Goal: Information Seeking & Learning: Learn about a topic

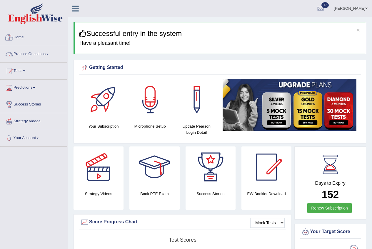
click at [27, 53] on link "Practice Questions" at bounding box center [33, 53] width 67 height 15
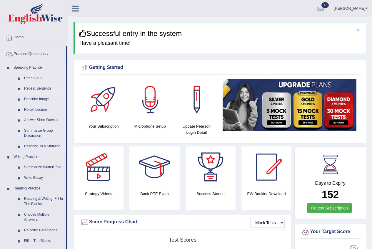
click at [37, 87] on link "Repeat Sentence" at bounding box center [43, 88] width 44 height 11
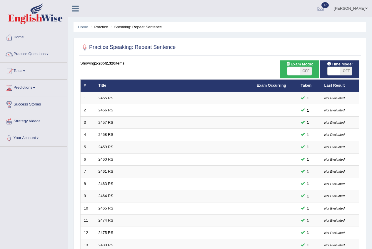
click at [309, 74] on span "OFF" at bounding box center [306, 71] width 12 height 8
checkbox input "true"
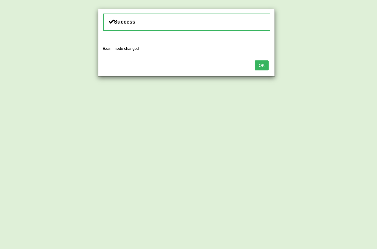
click at [260, 64] on button "OK" at bounding box center [262, 65] width 14 height 10
click at [264, 65] on button "OK" at bounding box center [262, 65] width 14 height 10
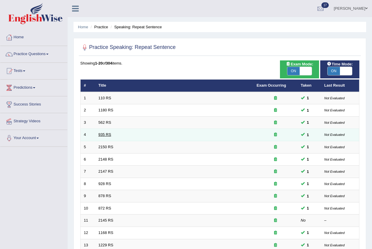
click at [105, 134] on link "935 RS" at bounding box center [105, 134] width 13 height 4
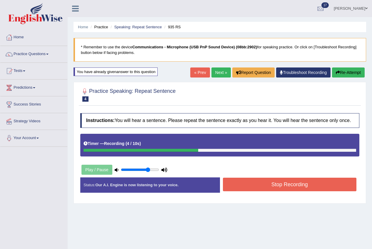
click at [295, 183] on button "Stop Recording" at bounding box center [290, 185] width 134 height 14
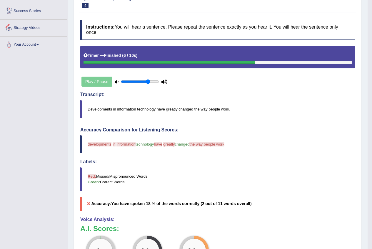
scroll to position [182, 0]
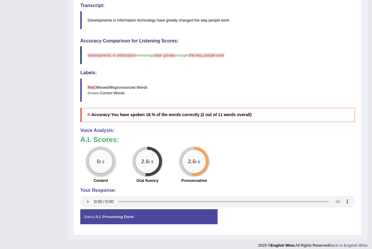
click at [88, 197] on div "Your Response:" at bounding box center [217, 198] width 275 height 21
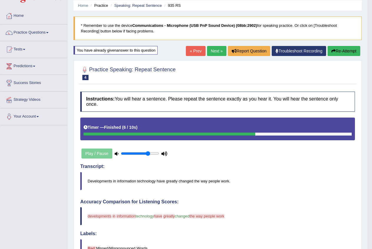
scroll to position [0, 0]
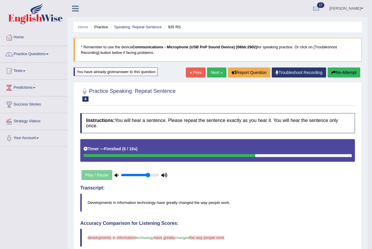
click at [213, 72] on link "Next »" at bounding box center [216, 72] width 19 height 10
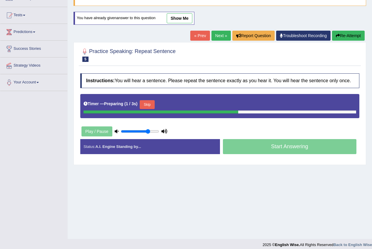
scroll to position [59, 0]
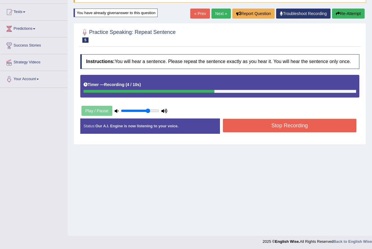
click at [273, 126] on button "Stop Recording" at bounding box center [290, 126] width 134 height 14
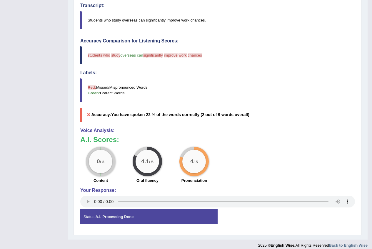
scroll to position [0, 0]
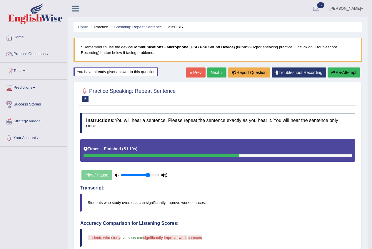
click at [219, 76] on link "Next »" at bounding box center [216, 72] width 19 height 10
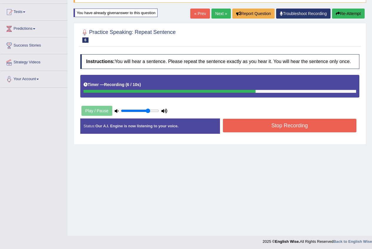
click at [268, 122] on button "Stop Recording" at bounding box center [290, 126] width 134 height 14
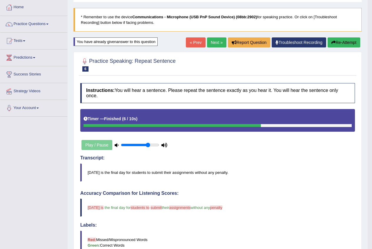
scroll to position [29, 0]
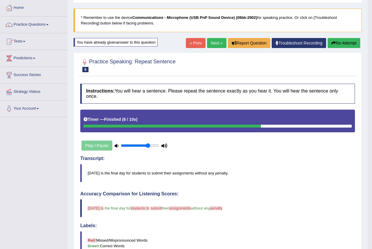
click at [215, 44] on link "Next »" at bounding box center [216, 43] width 19 height 10
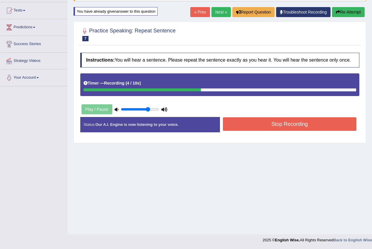
click at [287, 121] on button "Stop Recording" at bounding box center [290, 124] width 134 height 14
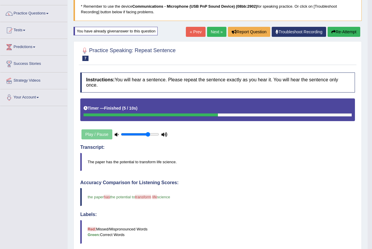
scroll to position [31, 0]
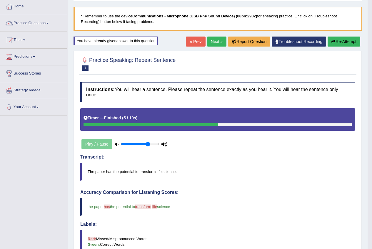
click at [211, 41] on link "Next »" at bounding box center [216, 42] width 19 height 10
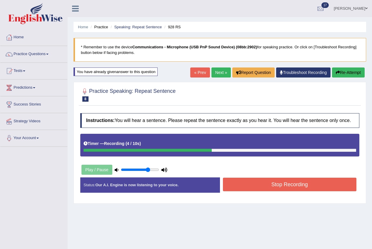
click at [333, 180] on button "Stop Recording" at bounding box center [290, 185] width 134 height 14
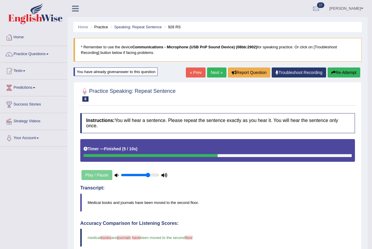
click at [213, 72] on link "Next »" at bounding box center [216, 72] width 19 height 10
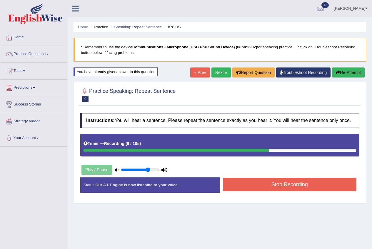
click at [329, 182] on button "Stop Recording" at bounding box center [290, 185] width 134 height 14
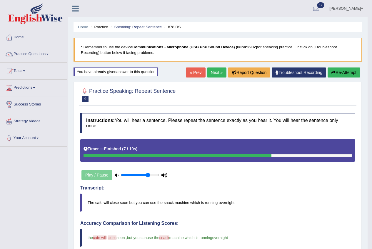
click at [220, 71] on link "Next »" at bounding box center [216, 72] width 19 height 10
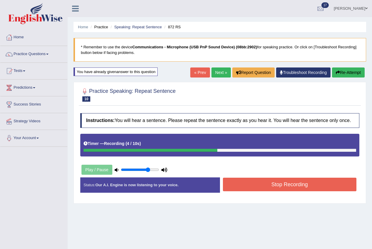
click at [333, 185] on button "Stop Recording" at bounding box center [290, 185] width 134 height 14
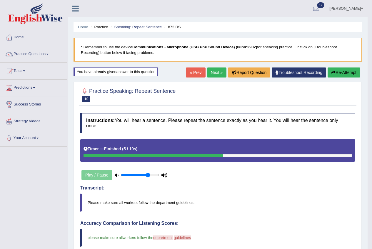
click at [218, 72] on link "Next »" at bounding box center [216, 72] width 19 height 10
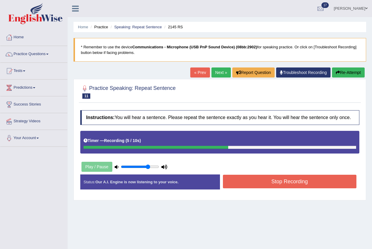
click at [311, 183] on button "Stop Recording" at bounding box center [290, 182] width 134 height 14
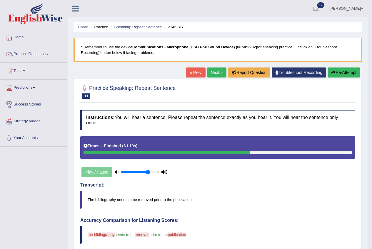
click at [210, 72] on link "Next »" at bounding box center [216, 72] width 19 height 10
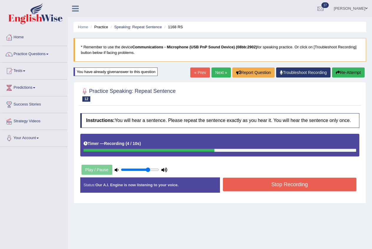
click at [319, 187] on button "Stop Recording" at bounding box center [290, 185] width 134 height 14
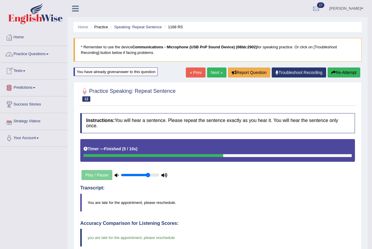
click at [217, 72] on link "Next »" at bounding box center [216, 72] width 19 height 10
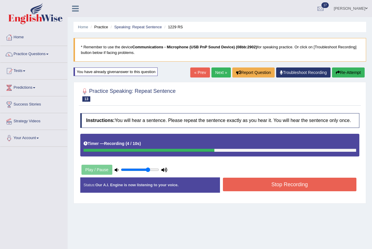
click at [271, 182] on button "Stop Recording" at bounding box center [290, 185] width 134 height 14
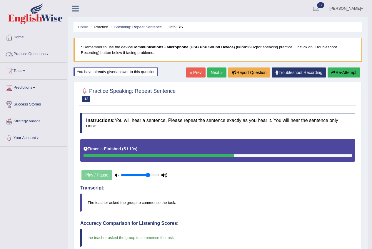
click at [23, 54] on link "Practice Questions" at bounding box center [33, 53] width 67 height 15
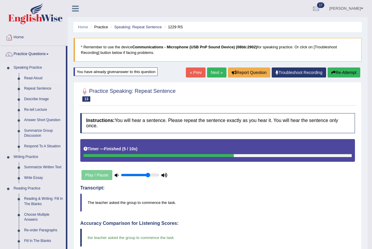
click at [27, 76] on link "Read Aloud" at bounding box center [43, 78] width 44 height 11
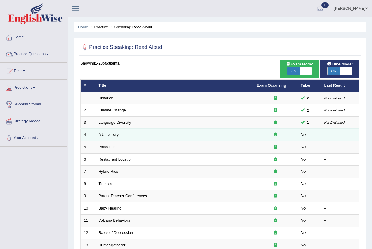
click at [113, 133] on link "A University" at bounding box center [109, 134] width 20 height 4
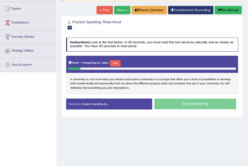
scroll to position [60, 0]
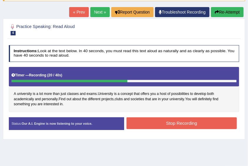
click at [167, 122] on button "Stop Recording" at bounding box center [182, 122] width 110 height 11
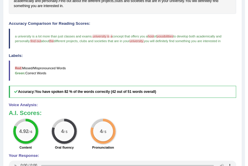
scroll to position [0, 0]
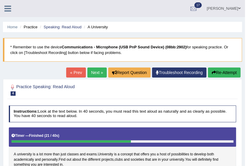
click at [100, 73] on link "Next »" at bounding box center [96, 72] width 19 height 10
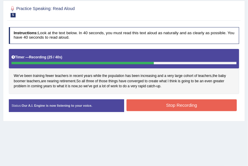
click at [163, 102] on button "Stop Recording" at bounding box center [182, 104] width 110 height 11
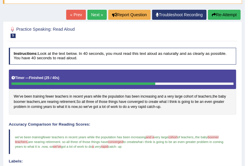
scroll to position [54, 0]
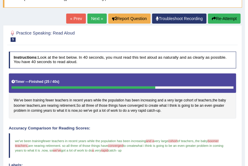
click at [97, 21] on link "Next »" at bounding box center [96, 19] width 19 height 10
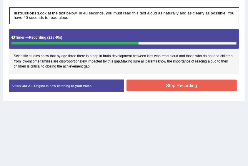
click at [174, 86] on button "Stop Recording" at bounding box center [182, 84] width 110 height 11
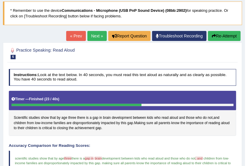
scroll to position [34, 0]
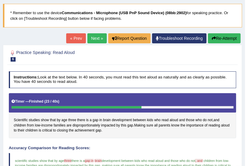
click at [89, 37] on link "Next »" at bounding box center [96, 38] width 19 height 10
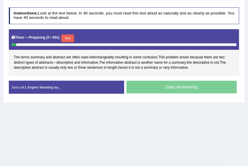
scroll to position [98, 0]
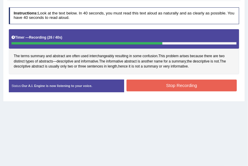
click at [191, 84] on button "Stop Recording" at bounding box center [182, 84] width 110 height 11
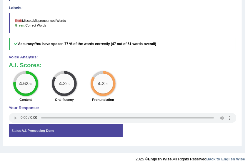
scroll to position [0, 0]
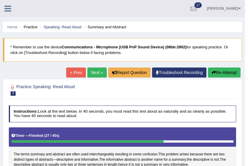
click at [96, 69] on link "Next »" at bounding box center [96, 72] width 19 height 10
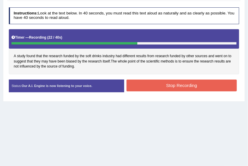
drag, startPoint x: 179, startPoint y: 86, endPoint x: 175, endPoint y: 86, distance: 3.5
click at [179, 86] on button "Stop Recording" at bounding box center [182, 84] width 110 height 11
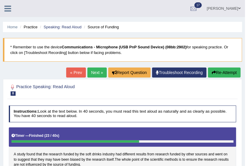
click at [90, 74] on link "Next »" at bounding box center [96, 72] width 19 height 10
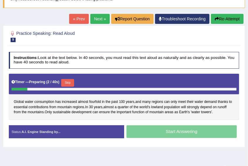
scroll to position [59, 0]
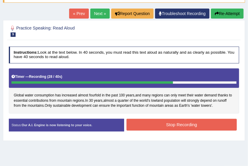
click at [217, 124] on button "Stop Recording" at bounding box center [182, 124] width 110 height 11
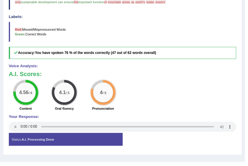
scroll to position [0, 0]
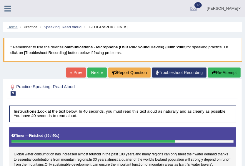
click at [14, 27] on link "Home" at bounding box center [12, 27] width 10 height 4
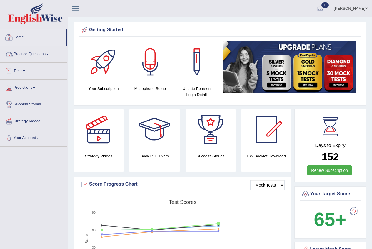
click at [35, 53] on link "Practice Questions" at bounding box center [33, 53] width 67 height 15
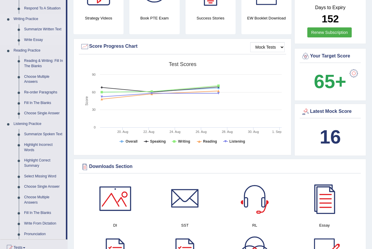
scroll to position [147, 0]
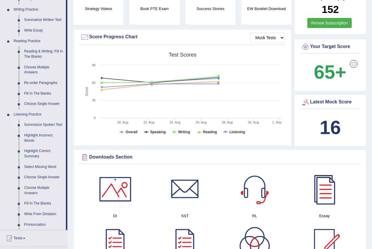
click at [39, 121] on link "Summarize Spoken Text" at bounding box center [43, 125] width 44 height 11
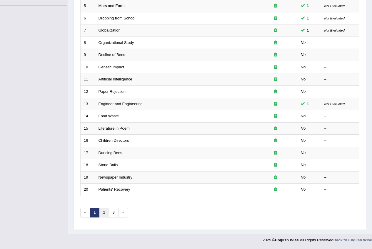
click at [103, 212] on link "2" at bounding box center [104, 213] width 10 height 10
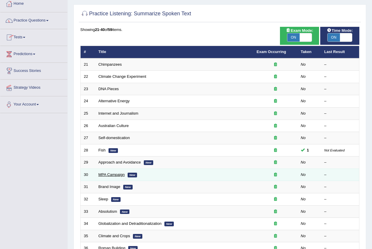
scroll to position [141, 0]
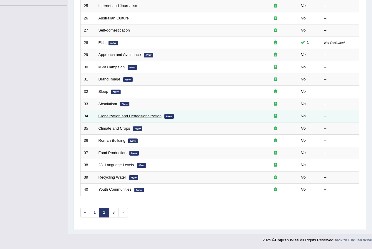
click at [105, 116] on link "Globalization and Detraditionalization" at bounding box center [130, 116] width 63 height 4
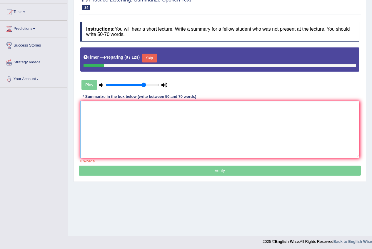
click at [128, 128] on textarea at bounding box center [219, 129] width 279 height 57
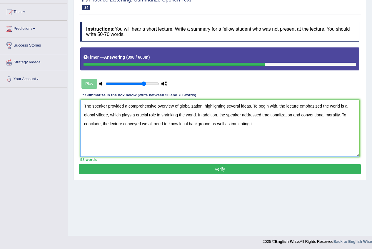
type textarea "The speaker provided a comprehensive overview of globalization, highlighting se…"
click at [106, 169] on button "Verify" at bounding box center [220, 169] width 282 height 10
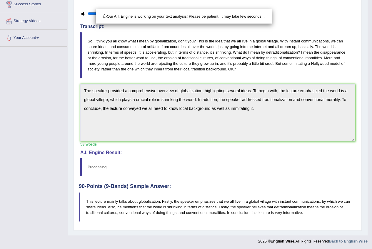
scroll to position [101, 0]
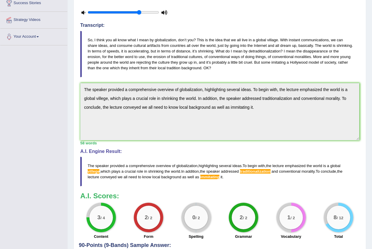
drag, startPoint x: 245, startPoint y: 51, endPoint x: 239, endPoint y: 51, distance: 5.6
click at [239, 51] on blockquote "So, I think you all know what I mean by globalization, don’t you? This is the i…" at bounding box center [219, 54] width 279 height 46
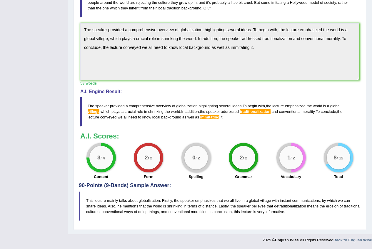
scroll to position [0, 0]
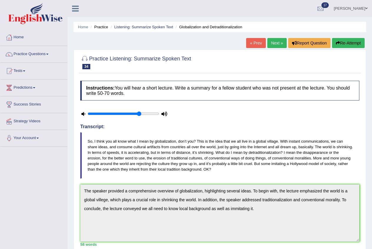
click at [272, 42] on link "Next »" at bounding box center [277, 43] width 19 height 10
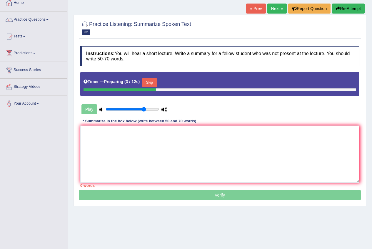
scroll to position [59, 0]
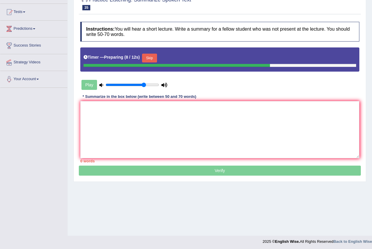
click at [145, 55] on button "Skip" at bounding box center [149, 58] width 15 height 9
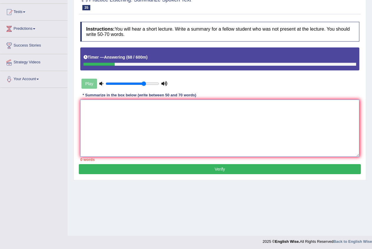
click at [162, 131] on textarea at bounding box center [219, 128] width 279 height 57
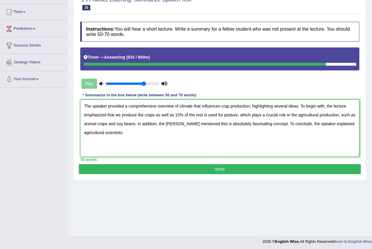
click at [334, 125] on textarea "The speaker provided a comprehensive overview of climate that influences crap p…" at bounding box center [219, 128] width 279 height 57
type textarea "The speaker provided a comprehensive overview of climate that influences crap p…"
click at [218, 168] on button "Verify" at bounding box center [220, 169] width 282 height 10
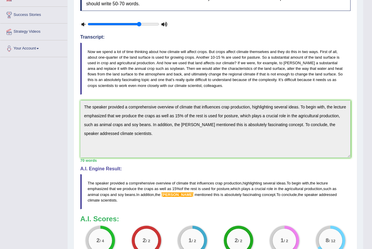
scroll to position [84, 0]
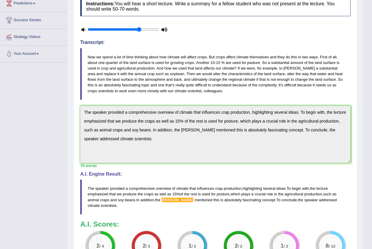
click at [189, 146] on div "Instructions: You will hear a short lecture. Write a summary for a fellow stude…" at bounding box center [215, 132] width 273 height 277
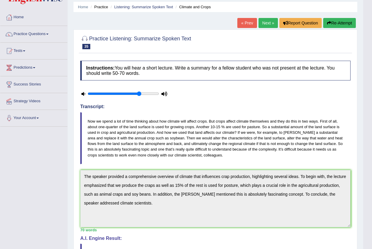
scroll to position [29, 0]
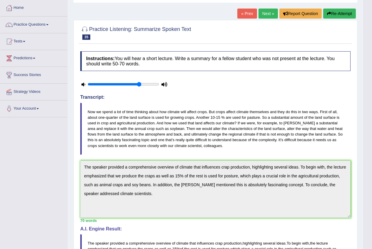
click at [338, 11] on button "Re-Attempt" at bounding box center [340, 14] width 33 height 10
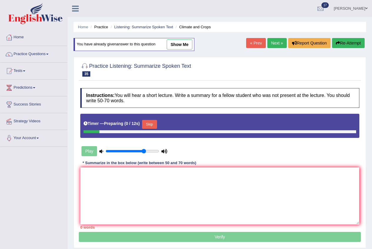
click at [101, 149] on icon at bounding box center [102, 151] width 4 height 4
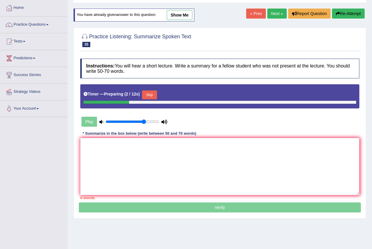
click at [165, 122] on icon at bounding box center [165, 122] width 6 height 4
click at [166, 152] on textarea at bounding box center [219, 166] width 279 height 57
paste textarea "The speaker provided a comprehensive overview of climate that influences crap p…"
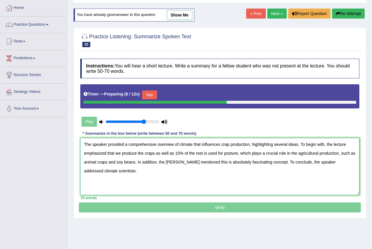
type textarea "The speaker provided a comprehensive overview of climate that influences crap p…"
click at [165, 122] on icon at bounding box center [165, 122] width 6 height 4
drag, startPoint x: 142, startPoint y: 123, endPoint x: 20, endPoint y: 152, distance: 125.5
type input "0.05"
click at [106, 124] on input "range" at bounding box center [133, 121] width 54 height 5
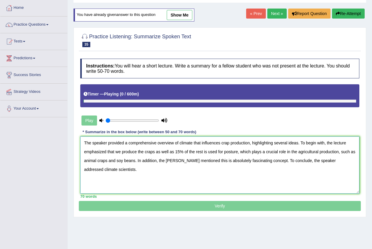
click at [227, 144] on textarea "The speaker provided a comprehensive overview of climate that influences crap p…" at bounding box center [219, 164] width 279 height 57
click at [151, 153] on textarea "The speaker provided a comprehensive overview of climate that influences crops …" at bounding box center [219, 164] width 279 height 57
drag, startPoint x: 228, startPoint y: 153, endPoint x: 231, endPoint y: 159, distance: 5.9
click at [228, 154] on textarea "The speaker provided a comprehensive overview of climate that influences crops …" at bounding box center [219, 164] width 279 height 57
drag, startPoint x: 104, startPoint y: 161, endPoint x: 106, endPoint y: 167, distance: 6.8
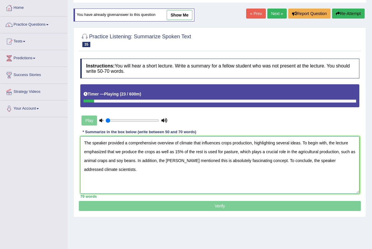
click at [104, 161] on textarea "The speaker provided a comprehensive overview of climate that influences crops …" at bounding box center [219, 164] width 279 height 57
click at [179, 162] on textarea "The speaker provided a comprehensive overview of climate that influences crops …" at bounding box center [219, 164] width 279 height 57
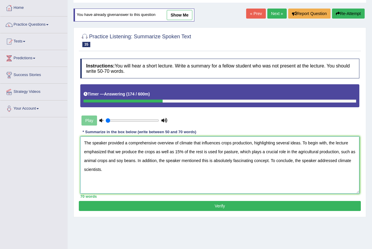
type textarea "The speaker provided a comprehensive overview of climate that influences crops …"
click at [259, 208] on button "Verify" at bounding box center [220, 206] width 282 height 10
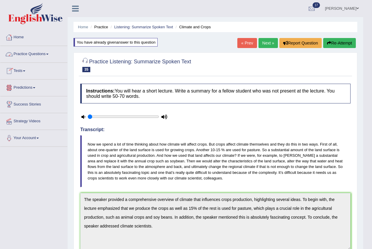
click at [18, 53] on link "Practice Questions" at bounding box center [33, 53] width 67 height 15
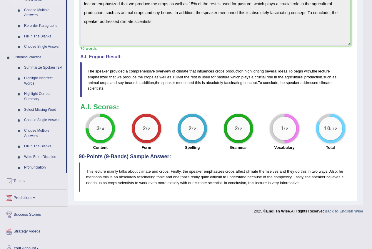
scroll to position [206, 0]
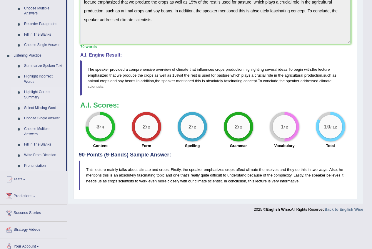
click at [35, 95] on link "Highlight Correct Summary" at bounding box center [43, 95] width 44 height 16
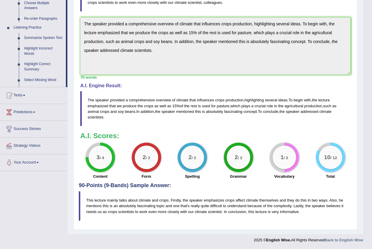
scroll to position [77, 0]
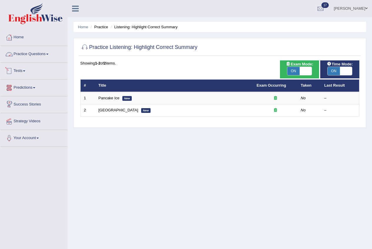
click at [33, 55] on link "Practice Questions" at bounding box center [33, 53] width 67 height 15
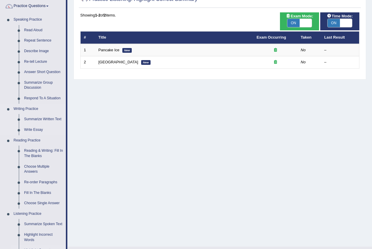
scroll to position [177, 0]
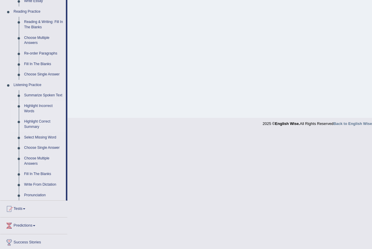
click at [35, 106] on link "Highlight Incorrect Words" at bounding box center [43, 109] width 44 height 16
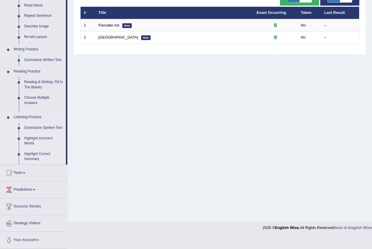
scroll to position [60, 0]
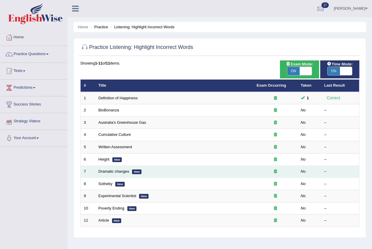
click at [145, 171] on td "Dramatic changes New" at bounding box center [174, 171] width 158 height 12
click at [122, 170] on link "Dramatic changes" at bounding box center [114, 171] width 31 height 4
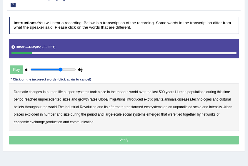
drag, startPoint x: 34, startPoint y: 69, endPoint x: 61, endPoint y: 69, distance: 27.1
type input "0.7"
click at [61, 69] on input "range" at bounding box center [52, 69] width 45 height 4
drag, startPoint x: 196, startPoint y: 90, endPoint x: 146, endPoint y: 98, distance: 50.6
click at [196, 90] on b "populations" at bounding box center [197, 92] width 18 height 4
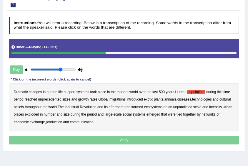
click at [191, 97] on b "diseases" at bounding box center [185, 99] width 14 height 4
click at [160, 106] on b "ecosystems" at bounding box center [153, 107] width 19 height 4
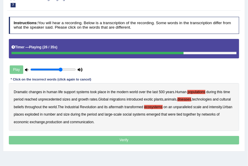
click at [24, 113] on b "places" at bounding box center [19, 114] width 10 height 4
click at [57, 122] on b "production" at bounding box center [54, 122] width 16 height 4
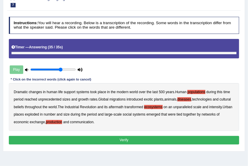
click at [107, 140] on button "Verify" at bounding box center [124, 140] width 231 height 9
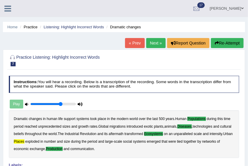
click at [153, 45] on link "Next »" at bounding box center [155, 43] width 19 height 10
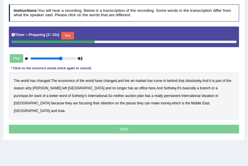
scroll to position [78, 0]
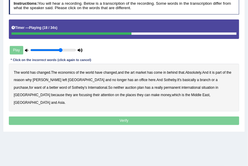
click at [28, 85] on b "purchase" at bounding box center [21, 87] width 14 height 4
click at [137, 87] on b "plan" at bounding box center [140, 87] width 6 height 4
click at [202, 87] on b "situation" at bounding box center [208, 87] width 13 height 4
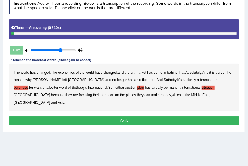
click at [166, 116] on button "Verify" at bounding box center [124, 120] width 231 height 9
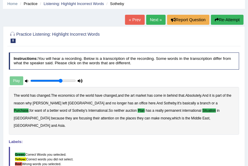
scroll to position [0, 0]
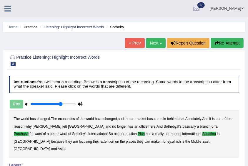
click at [151, 43] on link "Next »" at bounding box center [155, 43] width 19 height 10
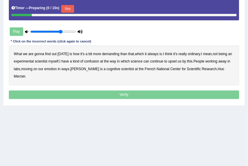
scroll to position [98, 0]
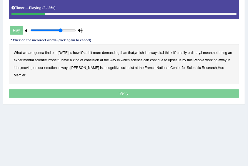
click at [105, 51] on b "demanding" at bounding box center [110, 53] width 17 height 4
click at [193, 52] on b "ordinary" at bounding box center [194, 53] width 12 height 4
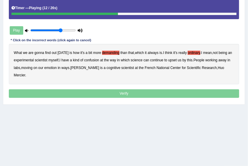
click at [93, 59] on b "confusion" at bounding box center [91, 60] width 15 height 4
click at [175, 59] on b "upset" at bounding box center [172, 60] width 9 height 4
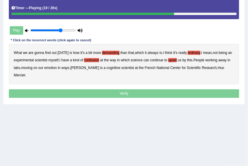
drag, startPoint x: 49, startPoint y: 66, endPoint x: 61, endPoint y: 66, distance: 12.1
click at [49, 66] on b "emotion" at bounding box center [50, 68] width 12 height 4
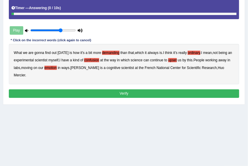
click at [221, 89] on button "Verify" at bounding box center [124, 93] width 231 height 9
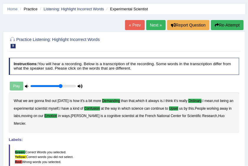
scroll to position [0, 0]
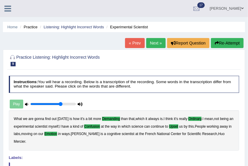
click at [161, 44] on link "Next »" at bounding box center [155, 43] width 19 height 10
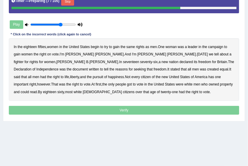
scroll to position [98, 0]
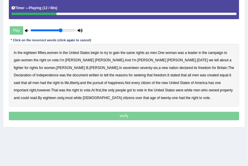
click at [50, 58] on b "on" at bounding box center [49, 60] width 4 height 4
click at [109, 73] on b "tell" at bounding box center [106, 75] width 4 height 4
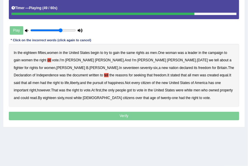
click at [127, 90] on b "got" at bounding box center [129, 90] width 5 height 4
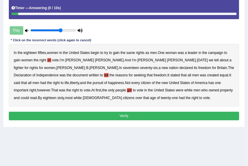
drag, startPoint x: 110, startPoint y: 112, endPoint x: 118, endPoint y: 114, distance: 7.6
click at [113, 114] on button "Verify" at bounding box center [124, 116] width 231 height 9
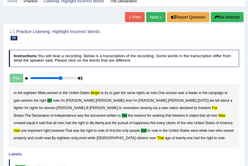
scroll to position [25, 0]
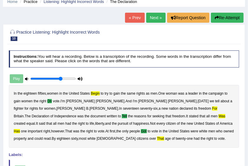
click at [153, 16] on link "Next »" at bounding box center [155, 18] width 19 height 10
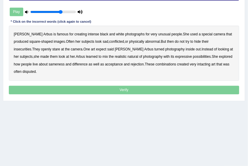
scroll to position [117, 0]
click at [57, 33] on b "famous" at bounding box center [62, 34] width 11 height 4
click at [110, 41] on b "conflicted" at bounding box center [117, 41] width 15 height 4
click at [198, 62] on b "intacting" at bounding box center [204, 64] width 13 height 4
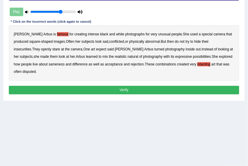
click at [202, 86] on button "Verify" at bounding box center [124, 90] width 231 height 9
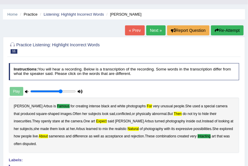
scroll to position [19, 0]
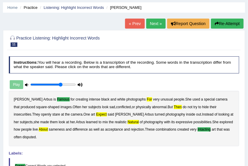
click at [158, 27] on link "Next »" at bounding box center [155, 24] width 19 height 10
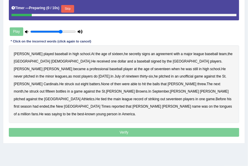
scroll to position [98, 0]
type input "0.8"
click at [66, 31] on input "range" at bounding box center [52, 32] width 45 height 4
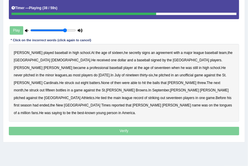
click at [66, 88] on b "bottles" at bounding box center [61, 90] width 10 height 4
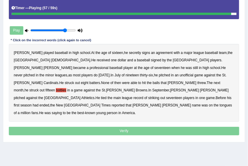
click at [62, 111] on b "saying" at bounding box center [57, 113] width 10 height 4
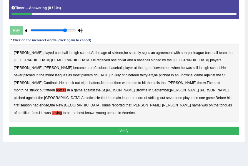
click at [74, 127] on button "Verify" at bounding box center [124, 131] width 231 height 9
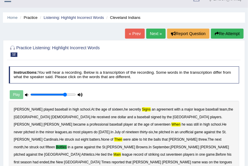
scroll to position [0, 0]
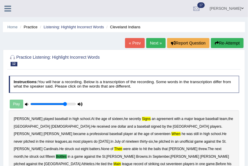
click at [222, 45] on button "Re-Attempt" at bounding box center [227, 43] width 33 height 10
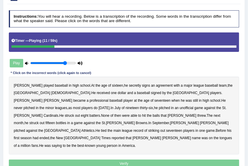
scroll to position [39, 0]
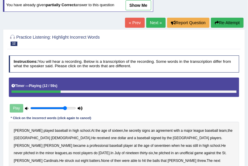
click at [148, 21] on link "Next »" at bounding box center [155, 23] width 19 height 10
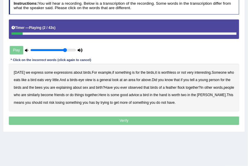
click at [36, 70] on b "express" at bounding box center [37, 72] width 12 height 4
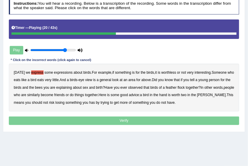
click at [225, 78] on b "for" at bounding box center [223, 80] width 4 height 4
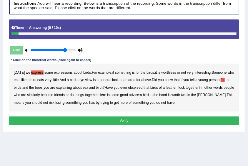
click at [176, 117] on button "Verify" at bounding box center [124, 120] width 231 height 9
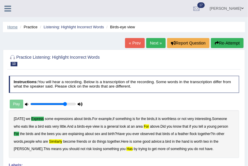
click at [16, 27] on link "Home" at bounding box center [12, 27] width 10 height 4
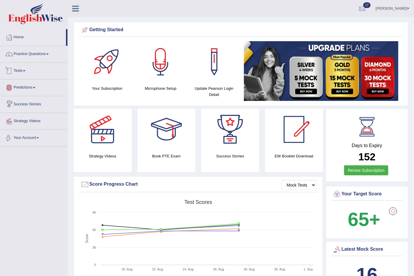
click at [35, 57] on link "Practice Questions" at bounding box center [33, 53] width 67 height 15
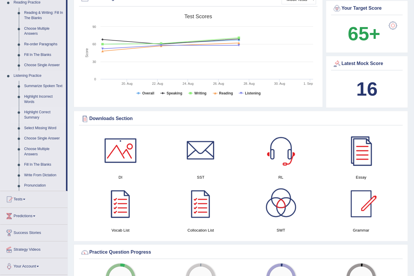
scroll to position [229, 0]
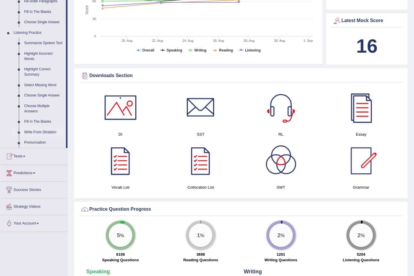
click at [39, 134] on link "Write From Dictation" at bounding box center [43, 132] width 44 height 11
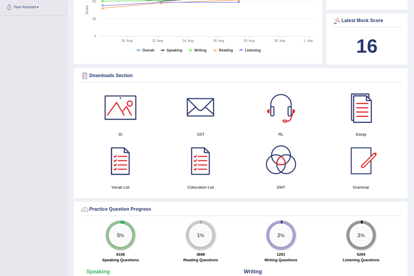
scroll to position [116, 0]
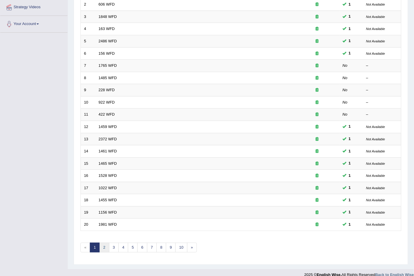
click at [106, 243] on link "2" at bounding box center [104, 248] width 10 height 10
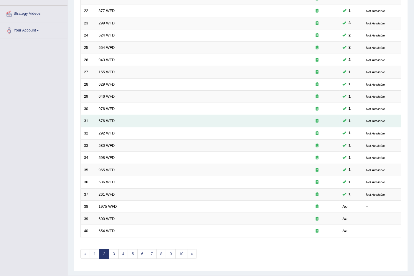
scroll to position [114, 0]
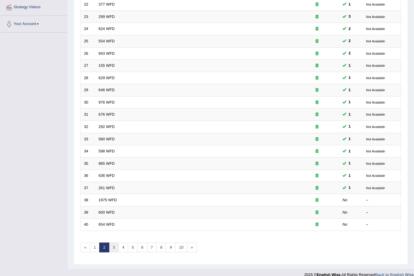
click at [112, 243] on link "3" at bounding box center [114, 248] width 10 height 10
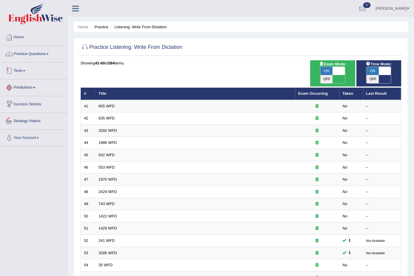
click at [30, 58] on link "Practice Questions" at bounding box center [33, 53] width 67 height 15
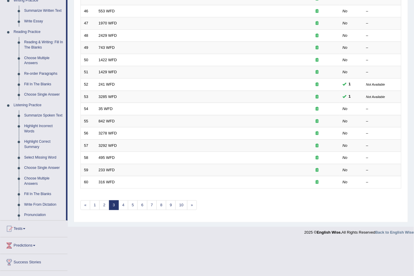
scroll to position [163, 0]
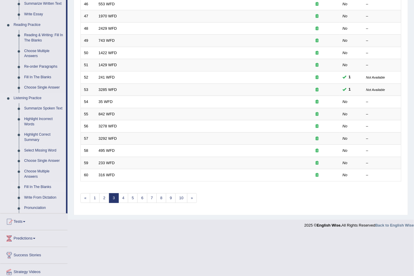
click at [42, 183] on link "Fill In The Blanks" at bounding box center [43, 187] width 44 height 11
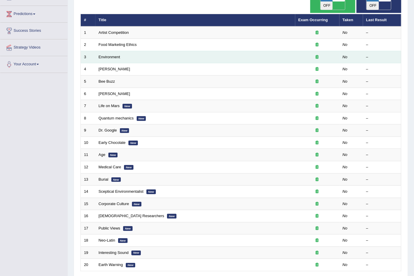
scroll to position [33, 0]
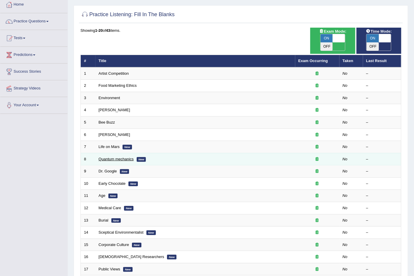
click at [117, 157] on link "Quantum mechanics" at bounding box center [116, 159] width 35 height 4
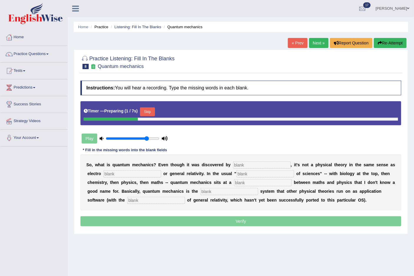
scroll to position [33, 0]
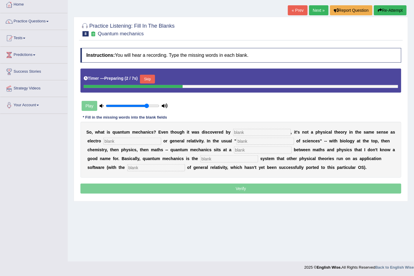
click at [242, 132] on input "text" at bounding box center [262, 132] width 58 height 7
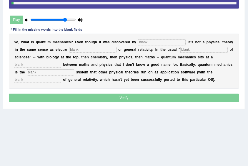
scroll to position [111, 0]
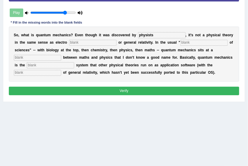
type input "physists"
type input "magnetism"
type input "level"
type input "operating"
type input "excepti"
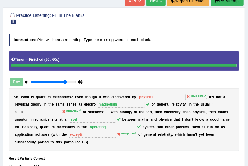
scroll to position [33, 0]
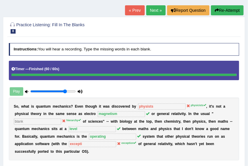
click at [158, 11] on link "Next »" at bounding box center [155, 10] width 19 height 10
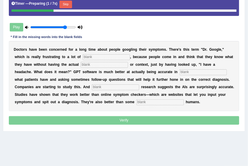
click at [83, 55] on input "text" at bounding box center [106, 57] width 47 height 6
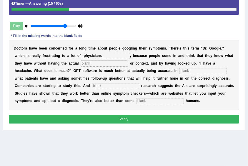
type input "physicians"
type input "expertise"
type input "determining"
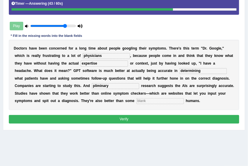
type input "pliminary"
type input "untrained"
click at [111, 117] on button "Verify" at bounding box center [124, 119] width 231 height 9
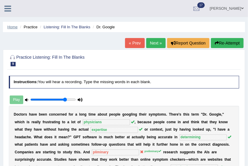
click at [15, 28] on link "Home" at bounding box center [12, 27] width 10 height 4
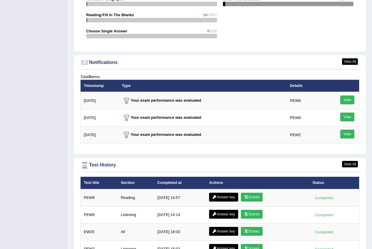
scroll to position [768, 0]
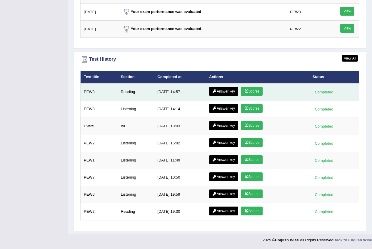
click at [229, 93] on link "Answer key" at bounding box center [223, 91] width 29 height 9
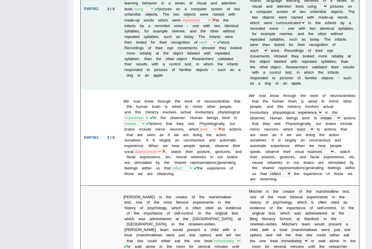
scroll to position [265, 0]
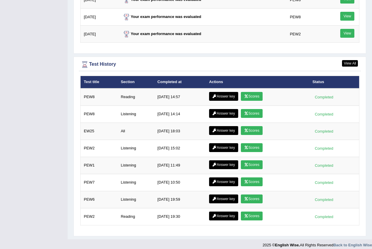
scroll to position [768, 0]
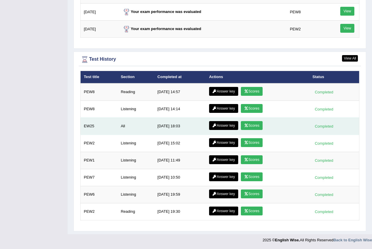
click at [211, 124] on link "Answer key" at bounding box center [223, 125] width 29 height 9
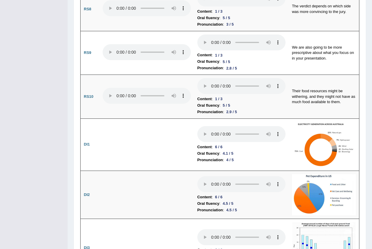
scroll to position [913, 0]
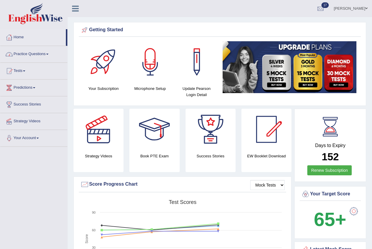
click at [37, 55] on link "Practice Questions" at bounding box center [33, 53] width 67 height 15
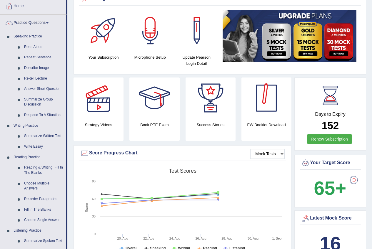
scroll to position [29, 0]
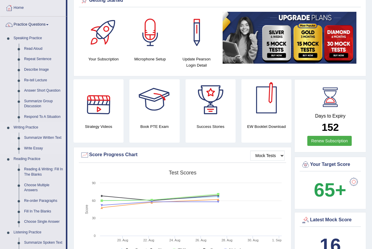
click at [44, 137] on link "Summarize Written Text" at bounding box center [43, 137] width 44 height 11
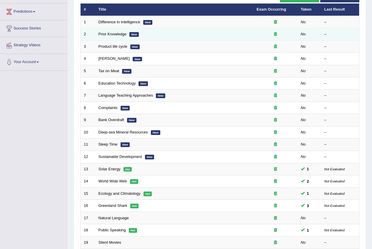
scroll to position [141, 0]
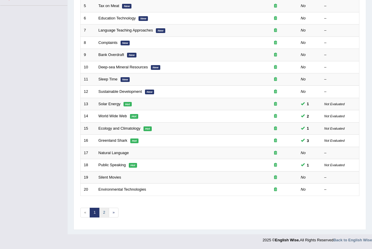
click at [107, 217] on link "2" at bounding box center [104, 213] width 10 height 10
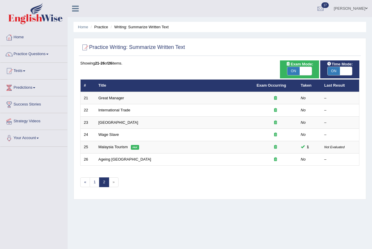
click at [294, 71] on span "ON" at bounding box center [294, 71] width 12 height 8
checkbox input "false"
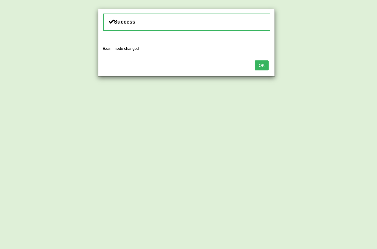
click at [260, 64] on button "OK" at bounding box center [262, 65] width 14 height 10
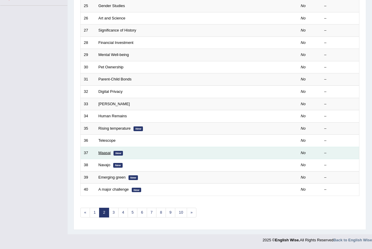
click at [108, 152] on link "Maasai" at bounding box center [105, 152] width 12 height 4
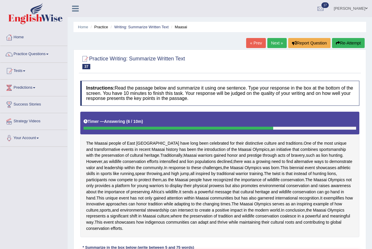
click at [345, 48] on button "Re-Attempt" at bounding box center [348, 43] width 33 height 10
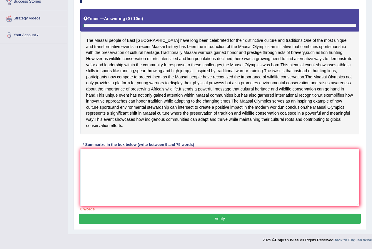
scroll to position [88, 0]
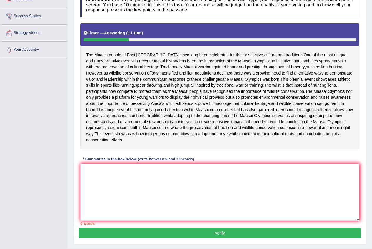
drag, startPoint x: 0, startPoint y: 240, endPoint x: 0, endPoint y: 260, distance: 20.0
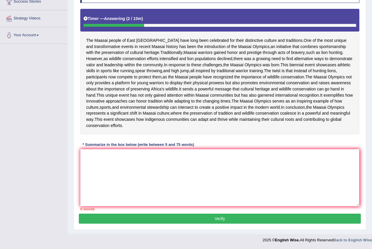
scroll to position [151, 0]
click at [213, 174] on textarea at bounding box center [219, 177] width 279 height 57
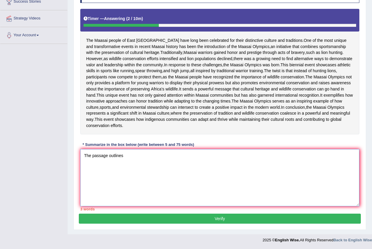
scroll to position [122, 0]
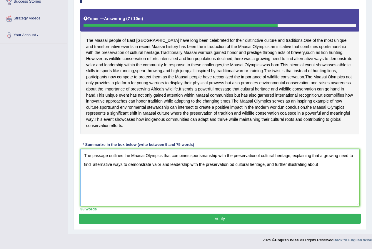
click at [350, 186] on textarea "The passage outlines the Maasai Olympics that combines sportsmanship with the p…" at bounding box center [219, 177] width 279 height 57
click at [98, 194] on textarea "The passage outlines the Maasai Olympics that combines sportsmanship with the p…" at bounding box center [219, 177] width 279 height 57
click at [331, 194] on textarea "The passage outlines the Maasai Olympics that combines sportsmanship with the p…" at bounding box center [219, 177] width 279 height 57
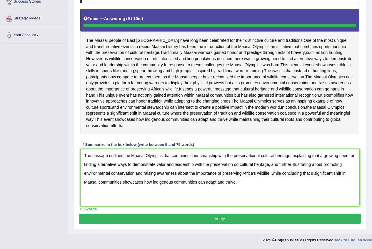
type textarea "The passage outlines the Maasai Olympics that combines sportsmanship with the p…"
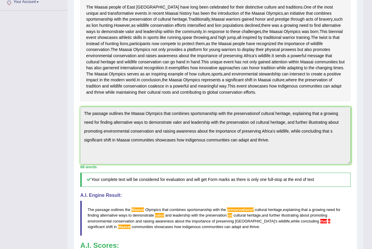
scroll to position [106, 0]
